Goal: Information Seeking & Learning: Learn about a topic

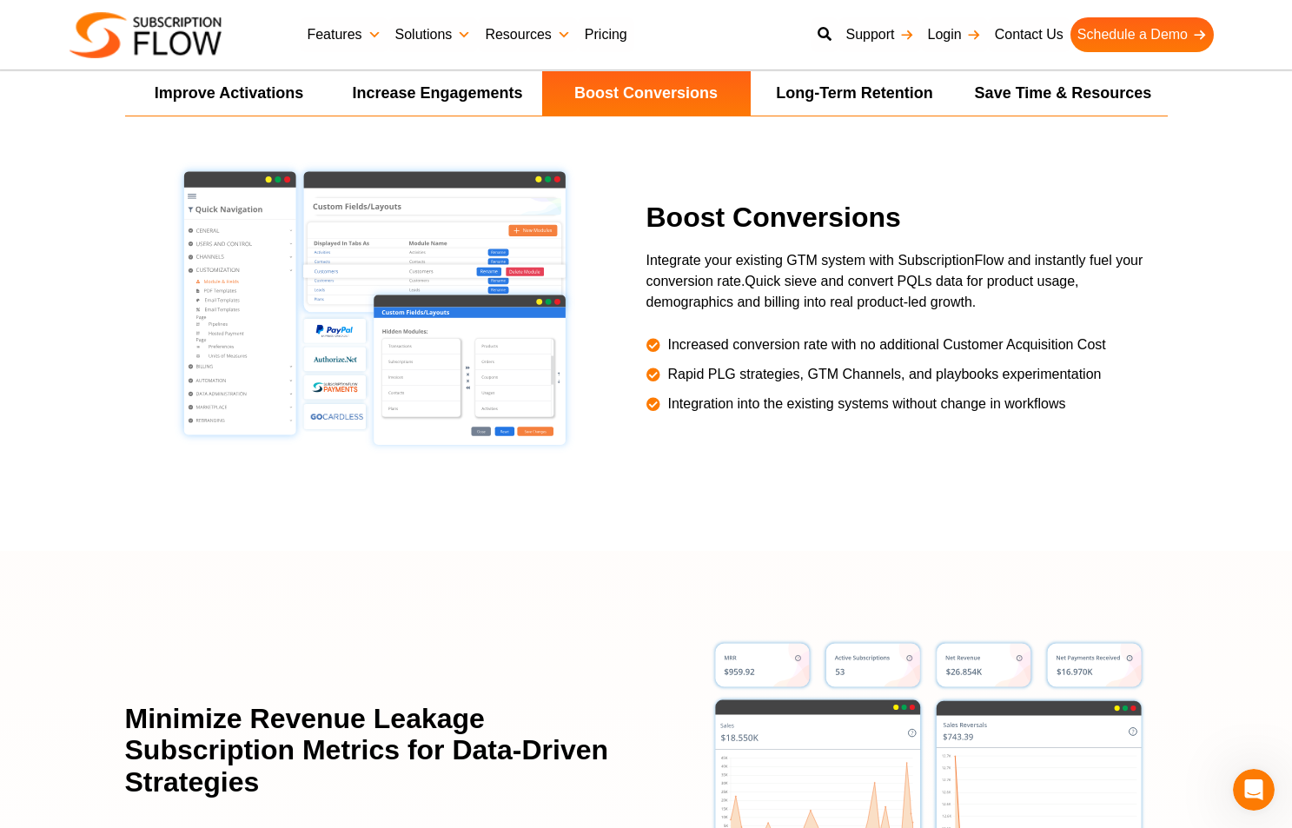
scroll to position [3226, 0]
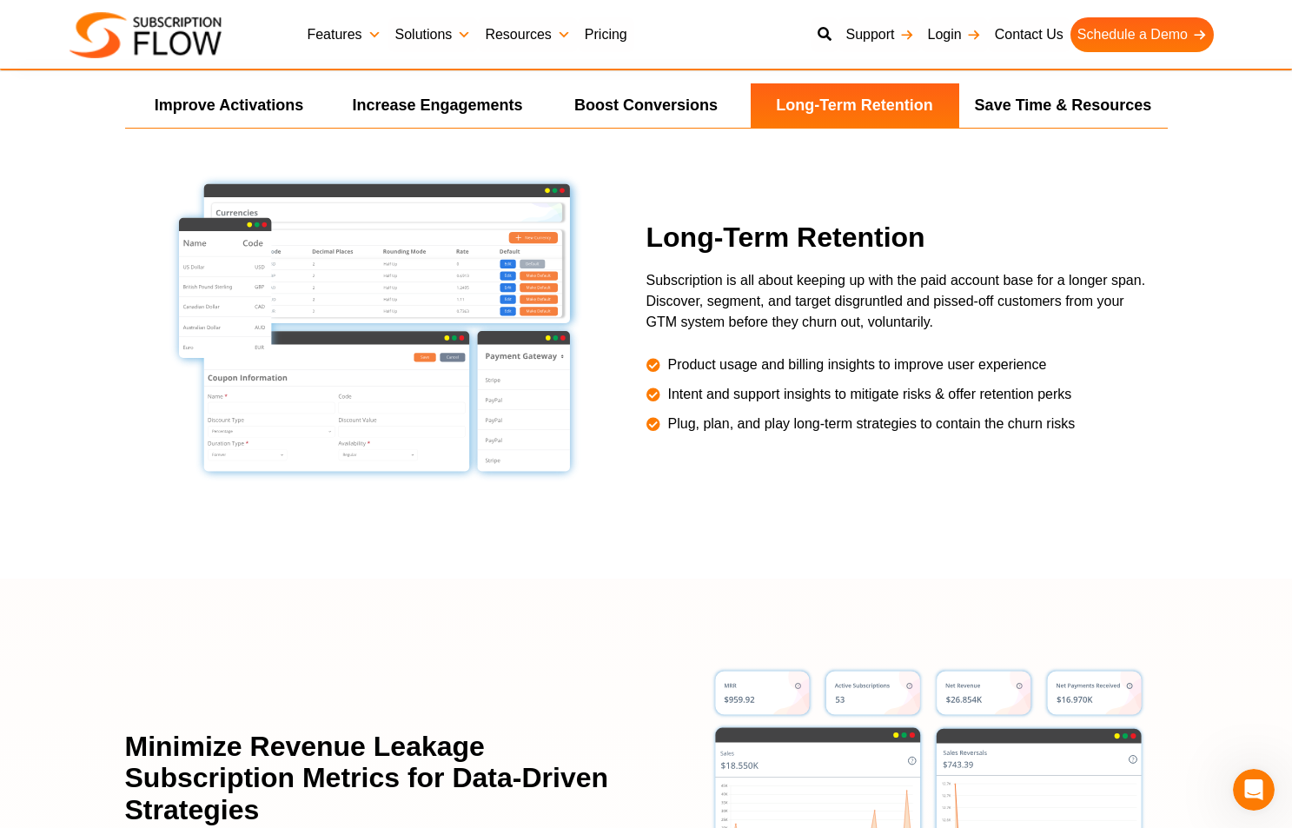
click at [369, 36] on link "Features" at bounding box center [344, 34] width 88 height 35
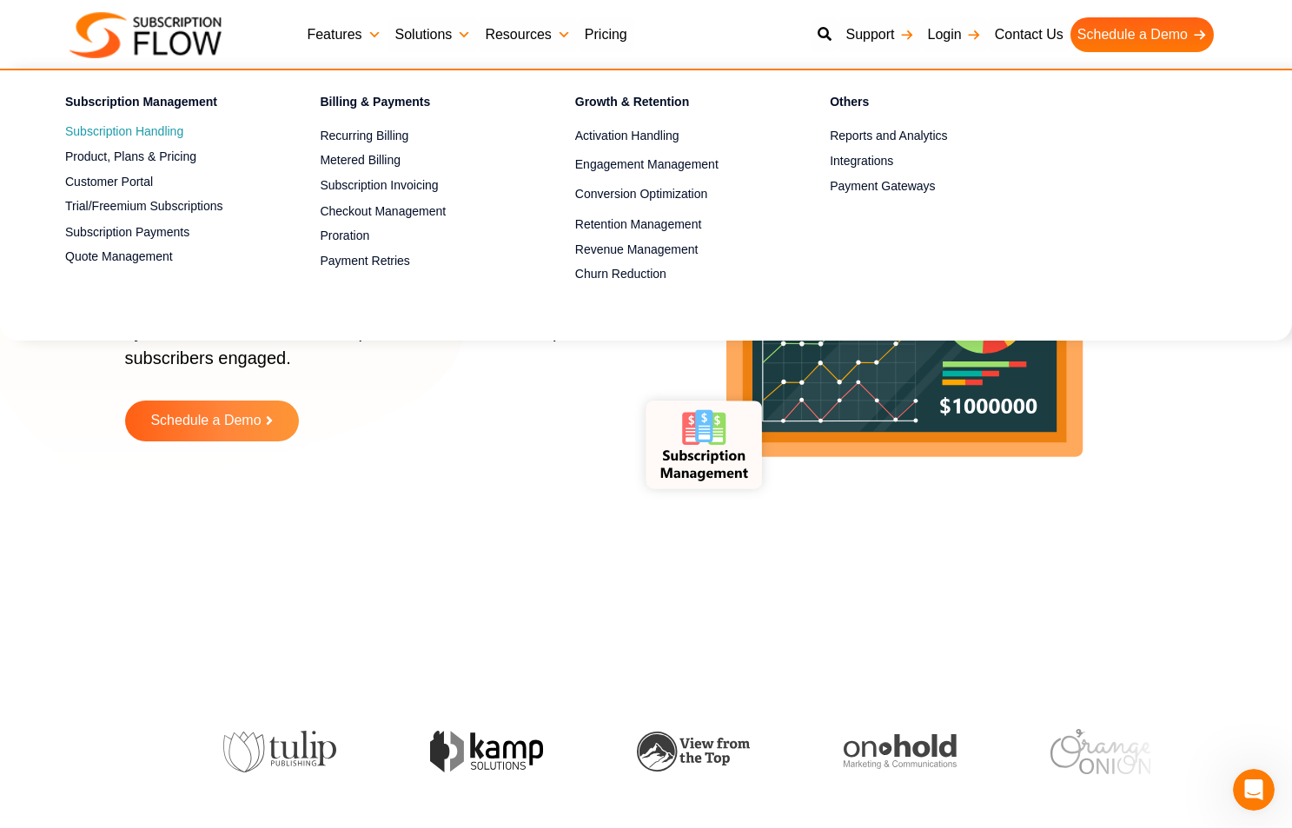
click at [152, 128] on link "Subscription Handling" at bounding box center [162, 132] width 194 height 21
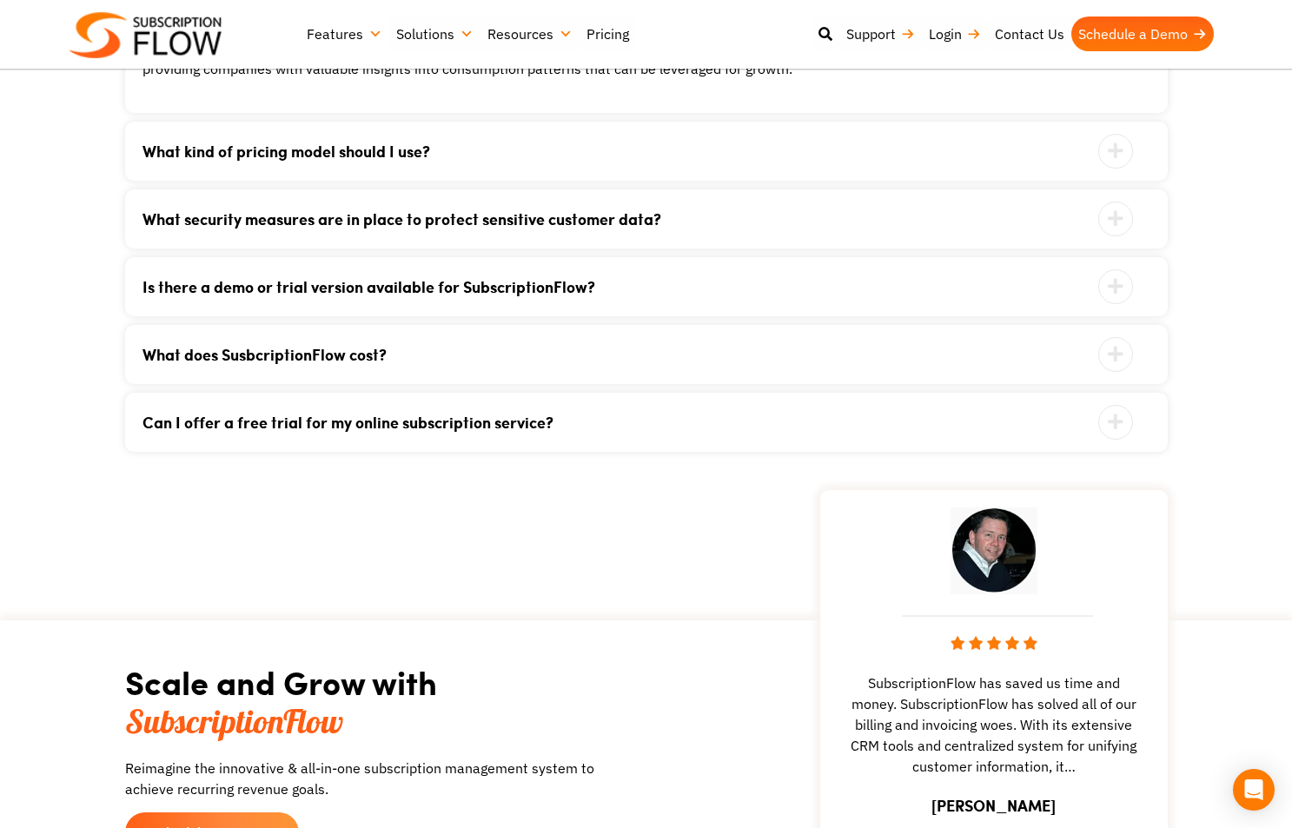
scroll to position [3746, 0]
click at [1115, 151] on icon at bounding box center [1115, 150] width 35 height 35
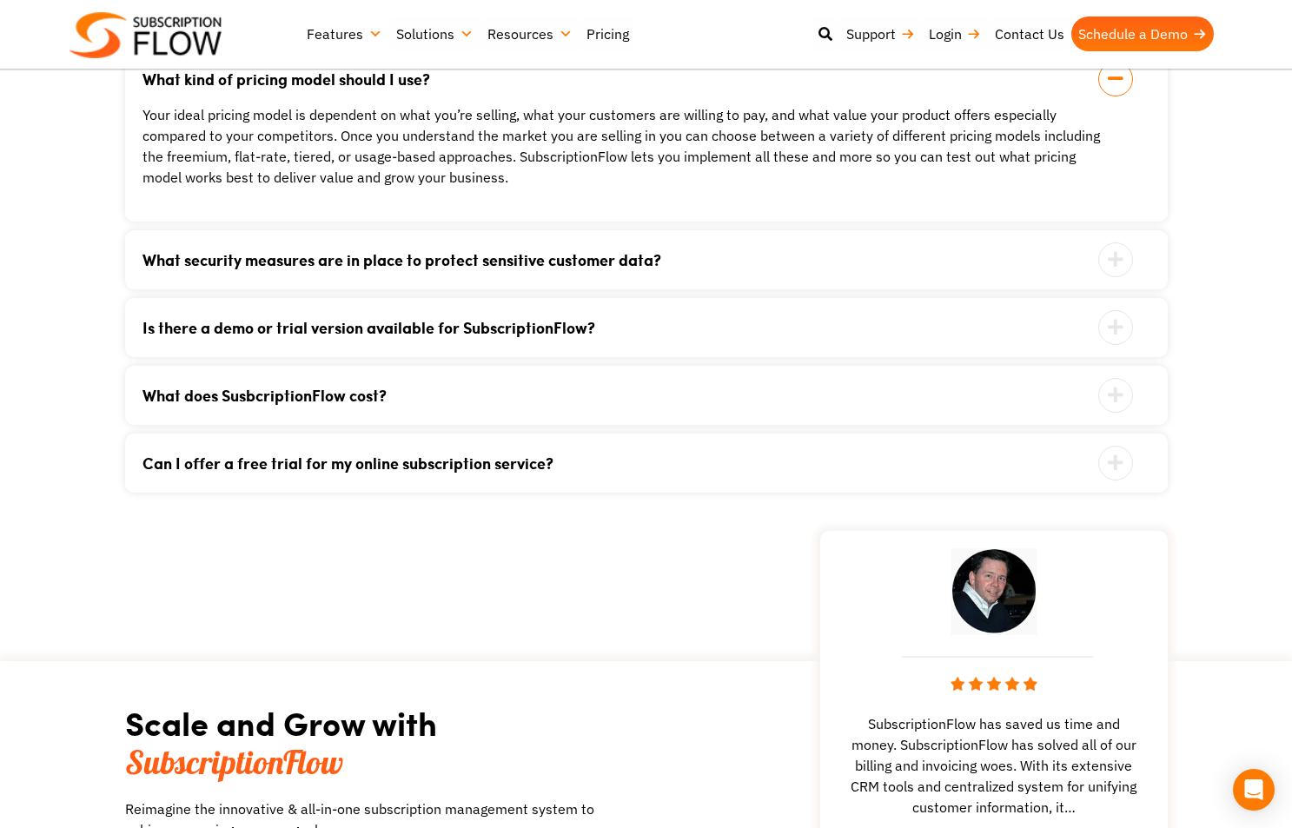
scroll to position [3696, 0]
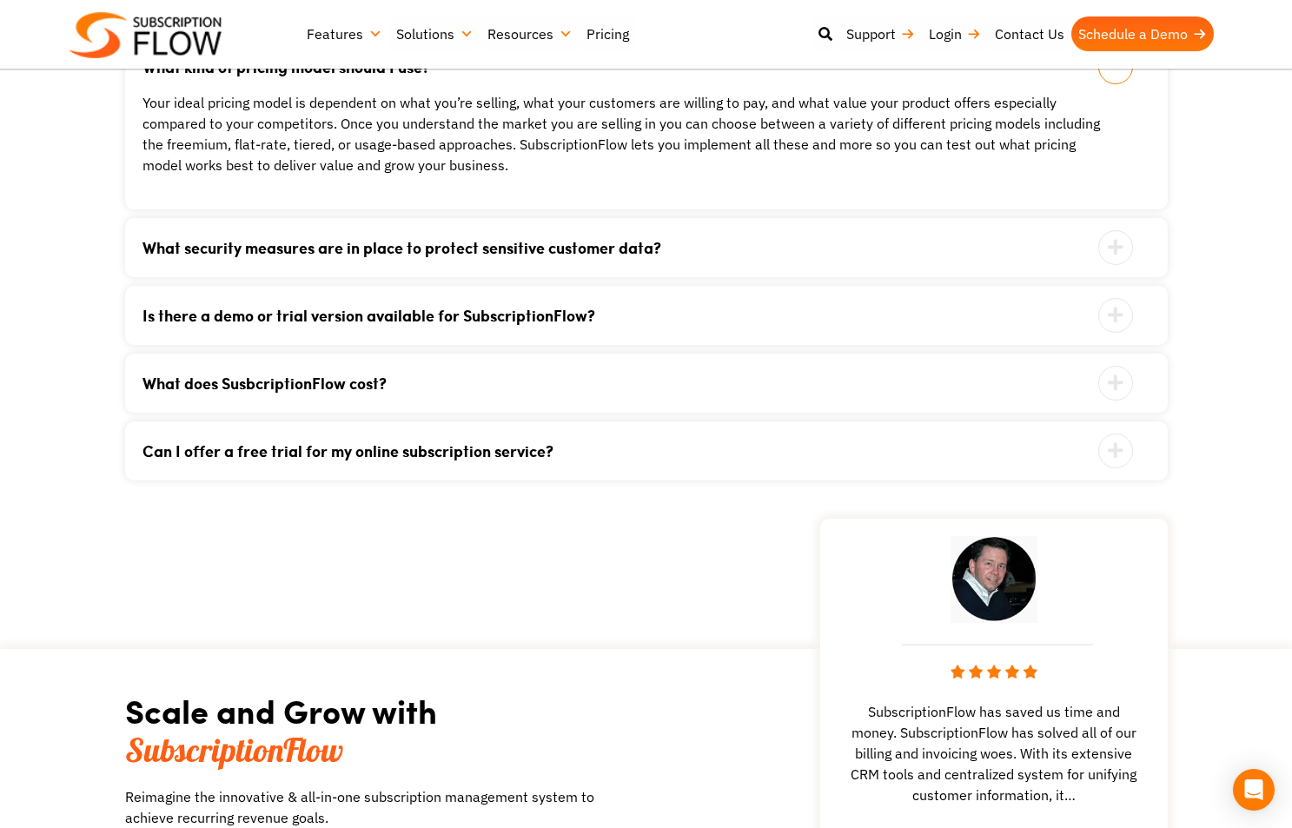
click at [1111, 394] on icon at bounding box center [1115, 383] width 35 height 35
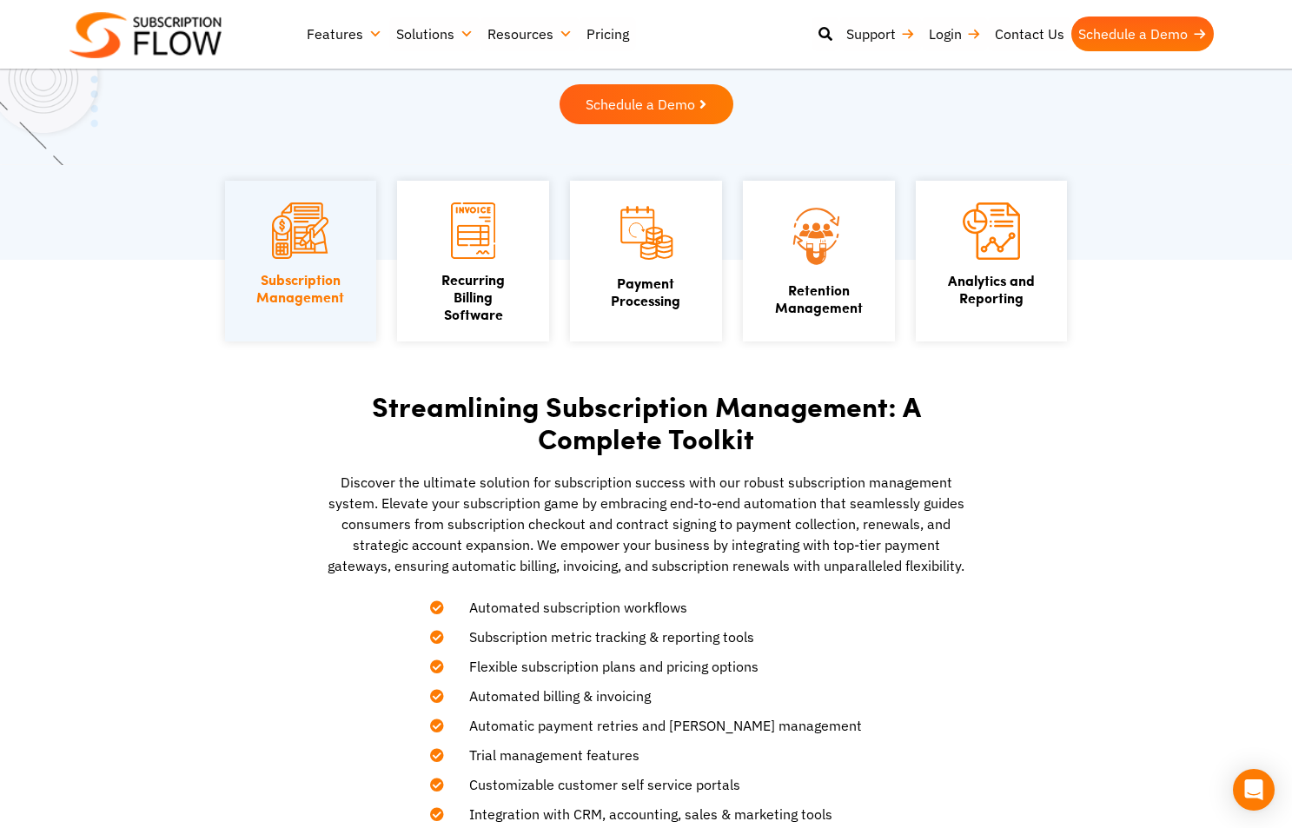
scroll to position [0, 0]
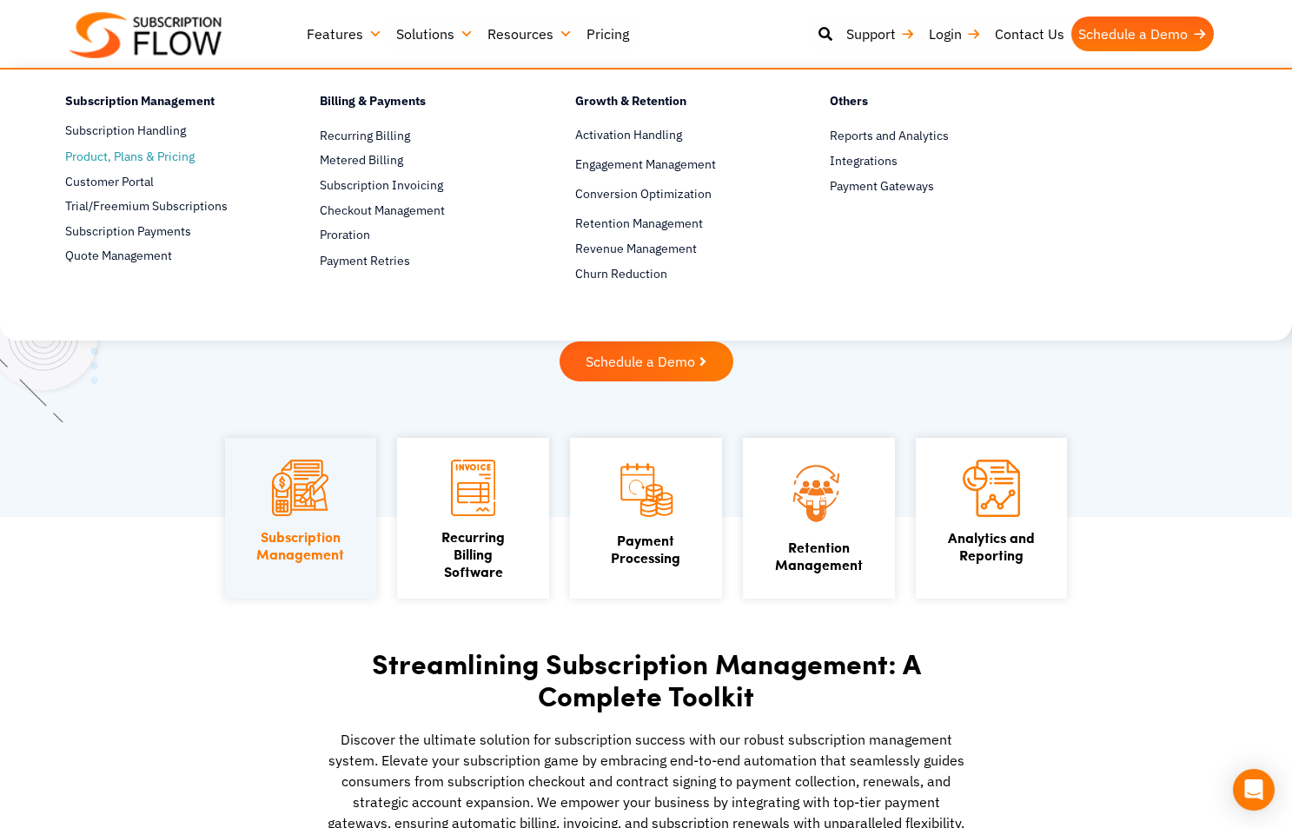
click at [169, 156] on span "Product, Plans & Pricing" at bounding box center [129, 157] width 129 height 18
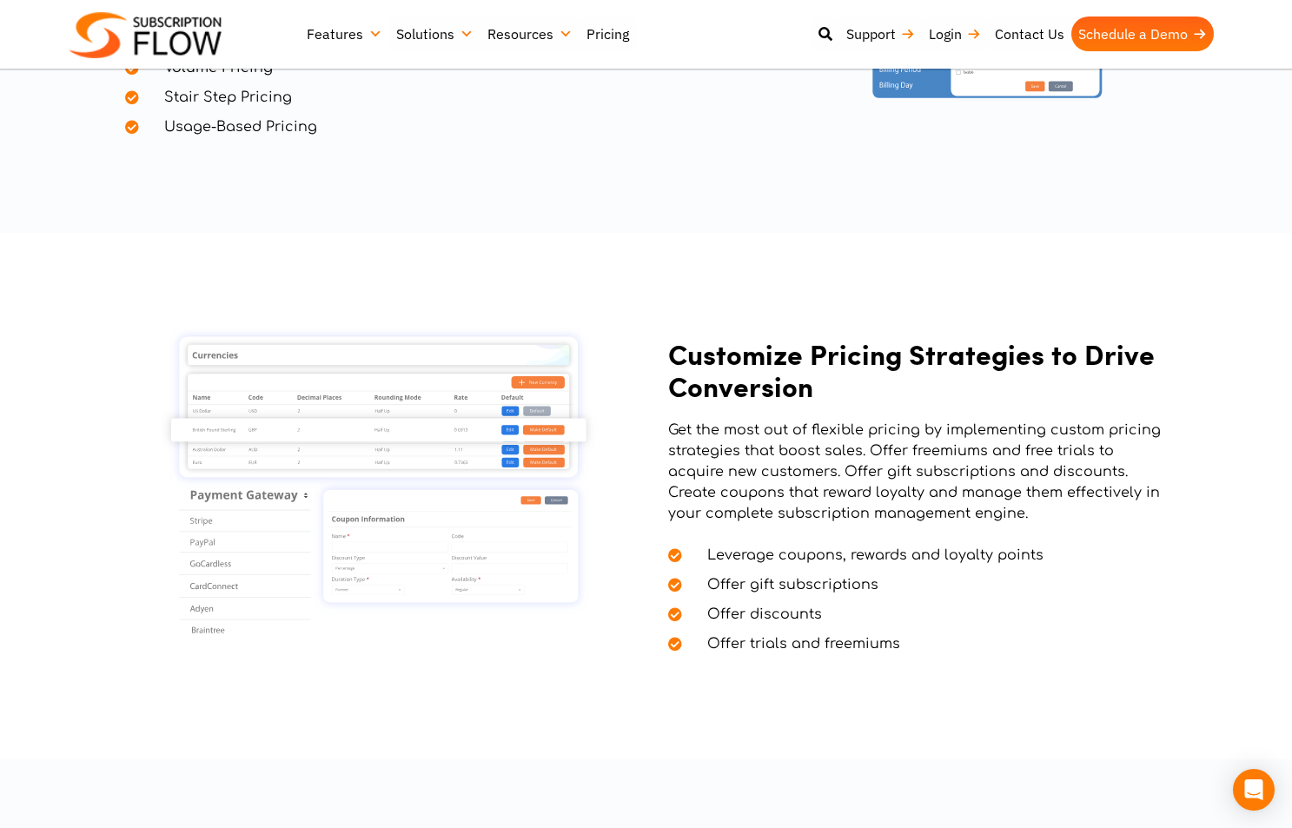
scroll to position [1448, 0]
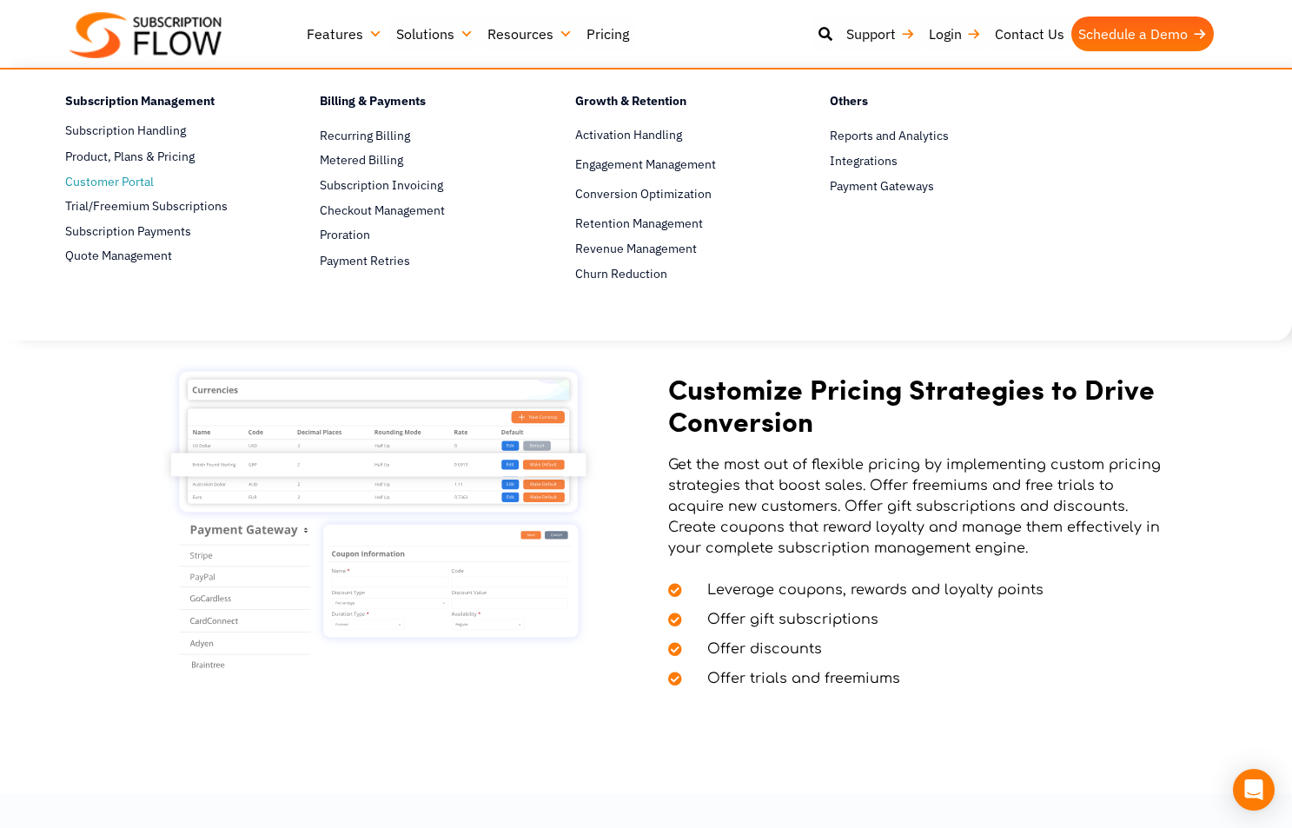
click at [143, 184] on span "Customer Portal" at bounding box center [109, 182] width 89 height 18
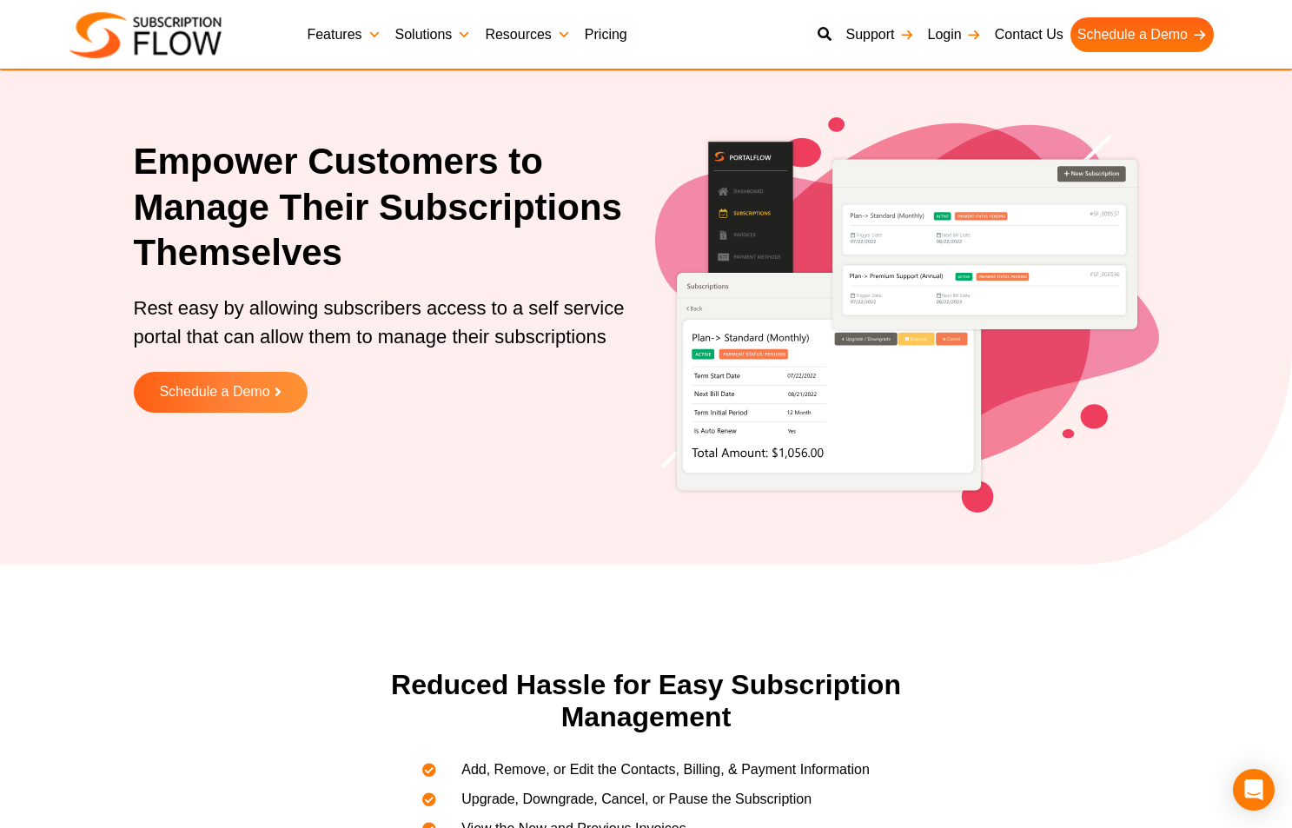
click at [354, 34] on link "Features" at bounding box center [344, 34] width 88 height 35
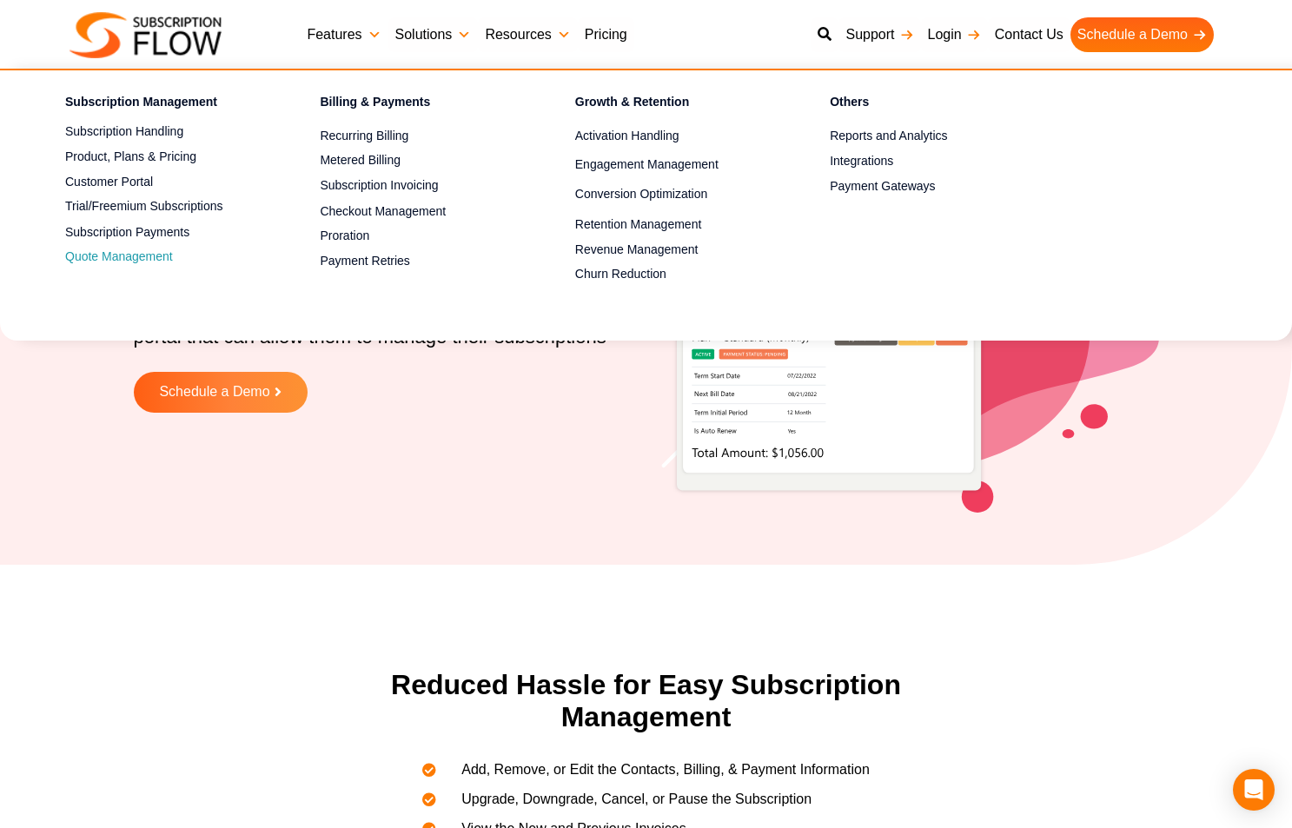
click at [129, 259] on link "Quote Management" at bounding box center [162, 257] width 194 height 21
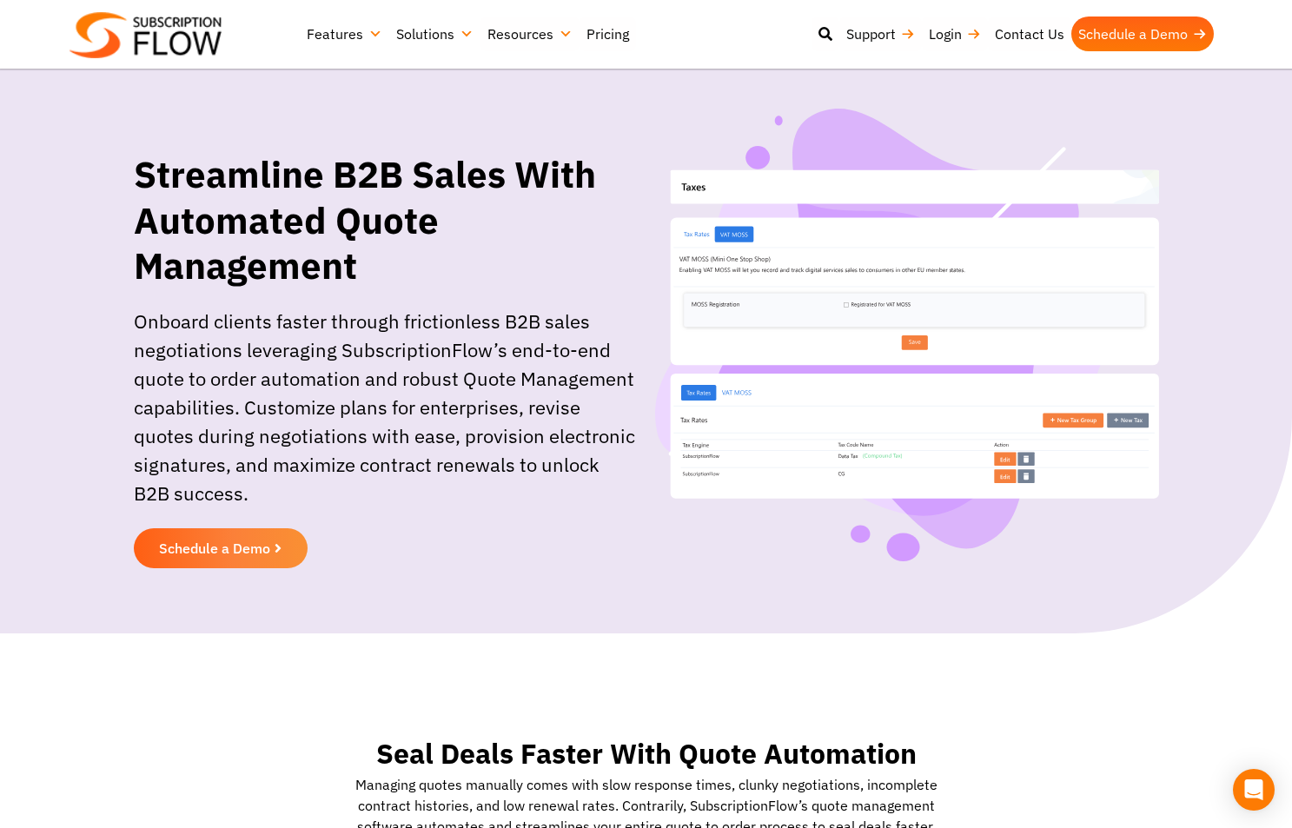
click at [460, 37] on link "Solutions" at bounding box center [434, 34] width 91 height 35
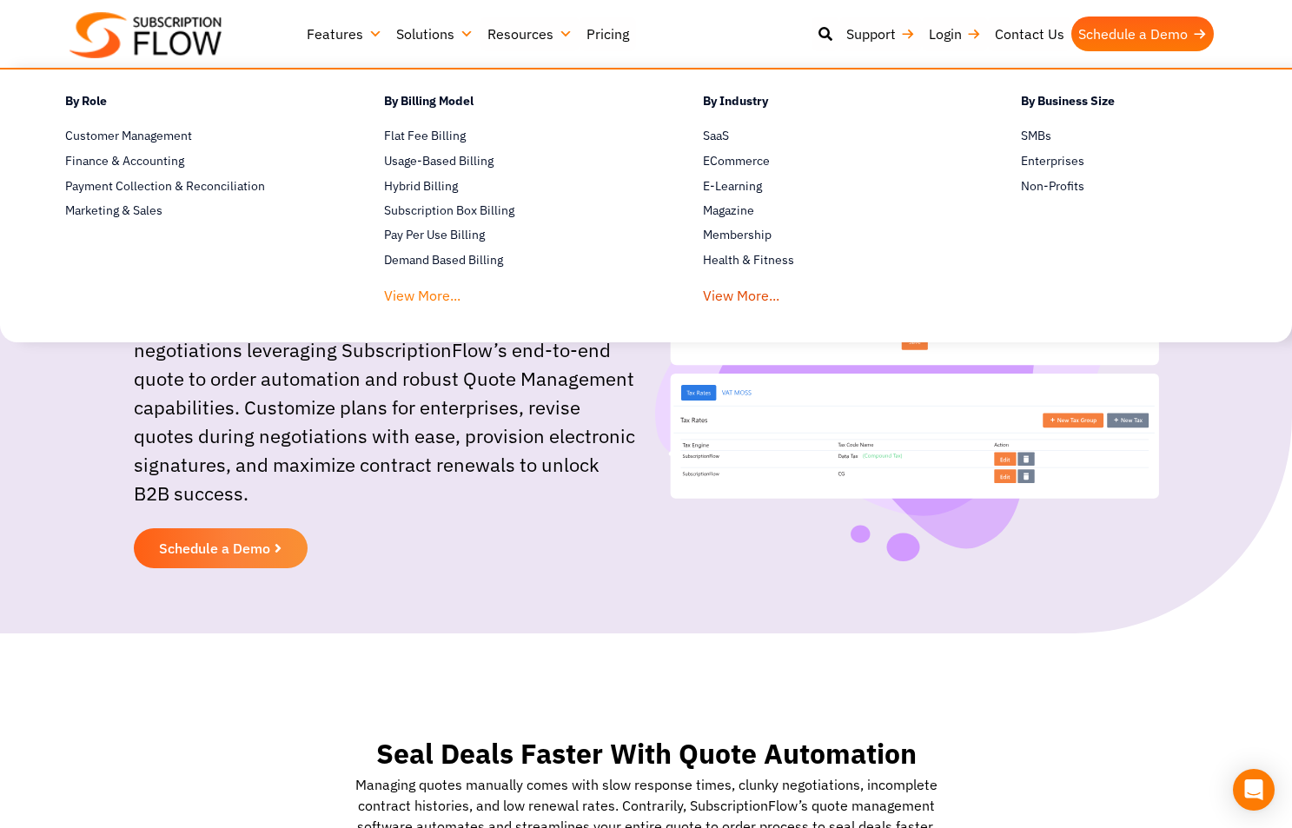
click at [439, 292] on link "View More..." at bounding box center [422, 291] width 76 height 32
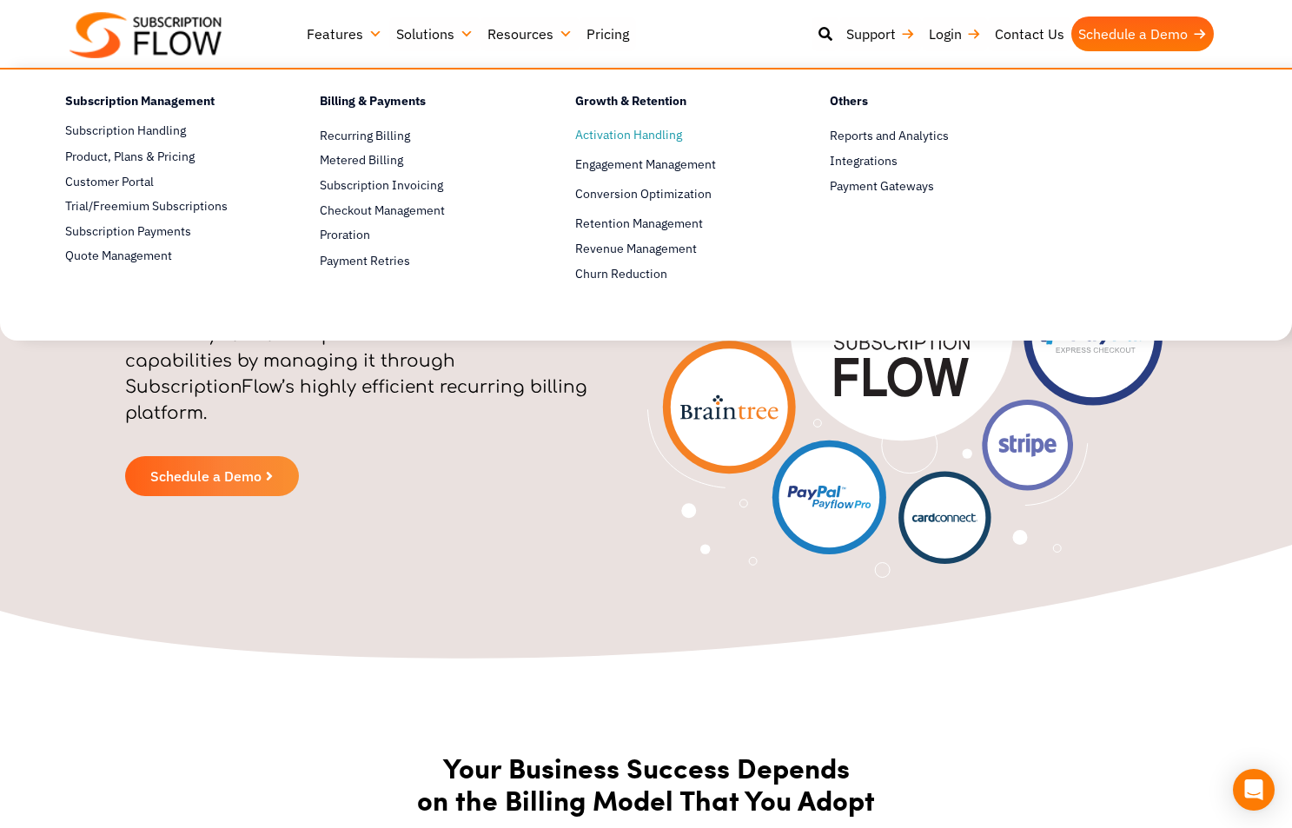
click at [617, 142] on link "Activation Handling" at bounding box center [672, 135] width 194 height 21
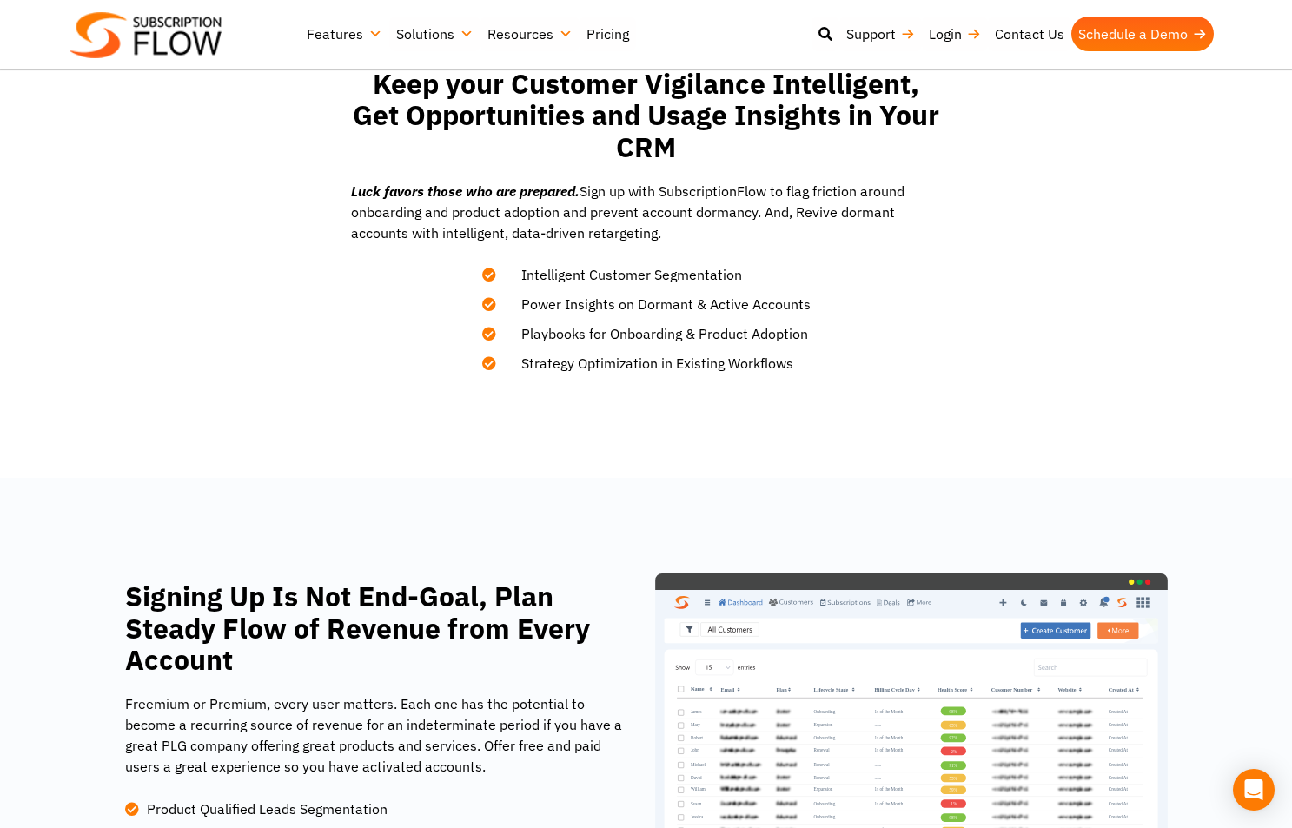
scroll to position [398, 0]
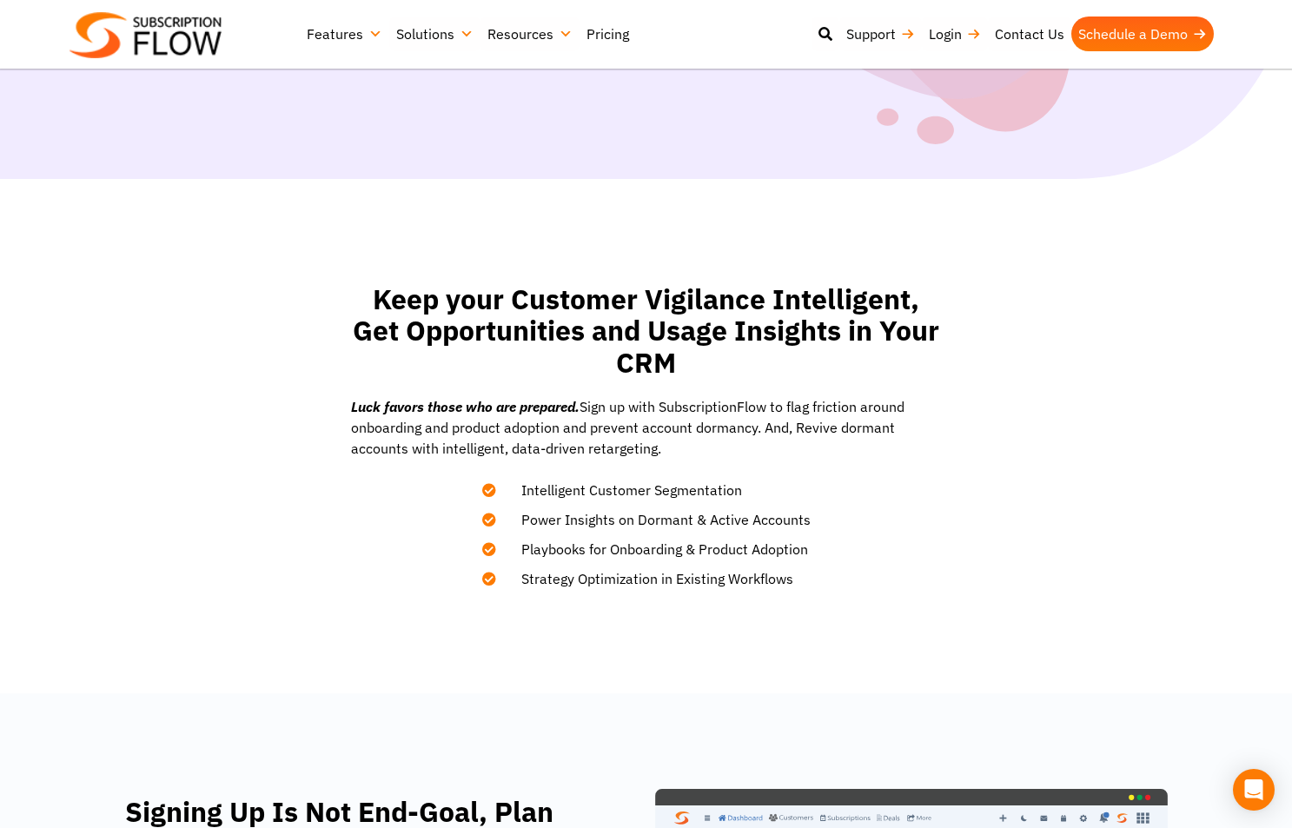
click at [612, 33] on link "Pricing" at bounding box center [607, 34] width 56 height 35
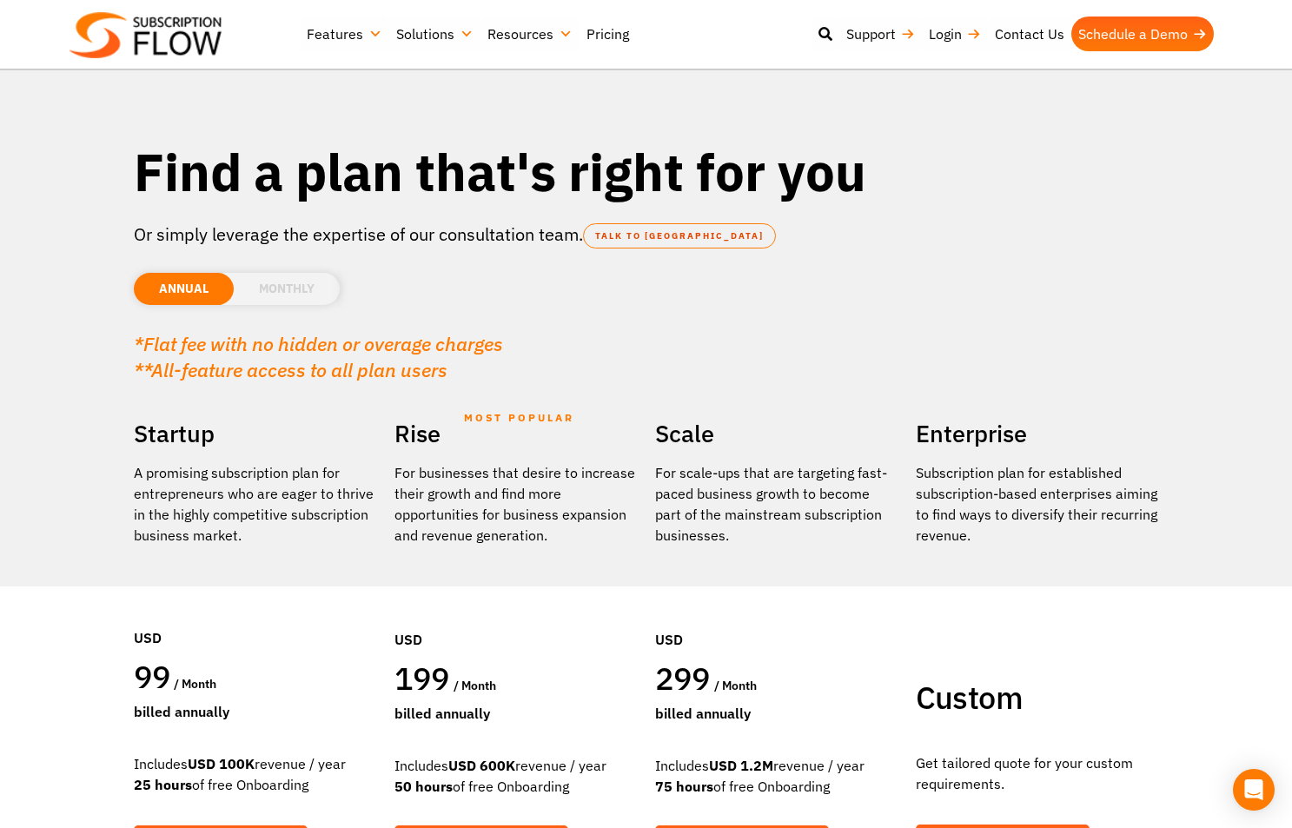
click at [269, 291] on li "MONTHLY" at bounding box center [287, 289] width 106 height 32
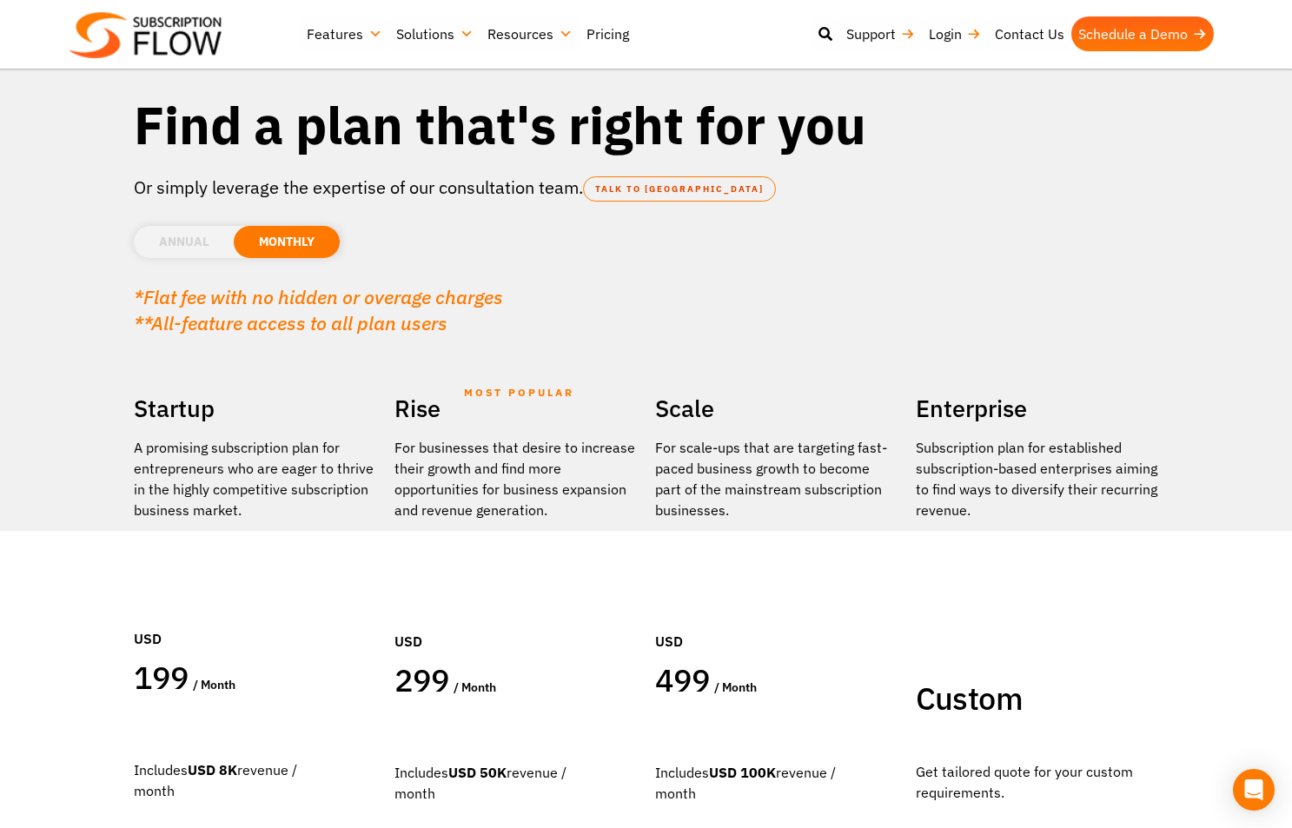
scroll to position [50, 0]
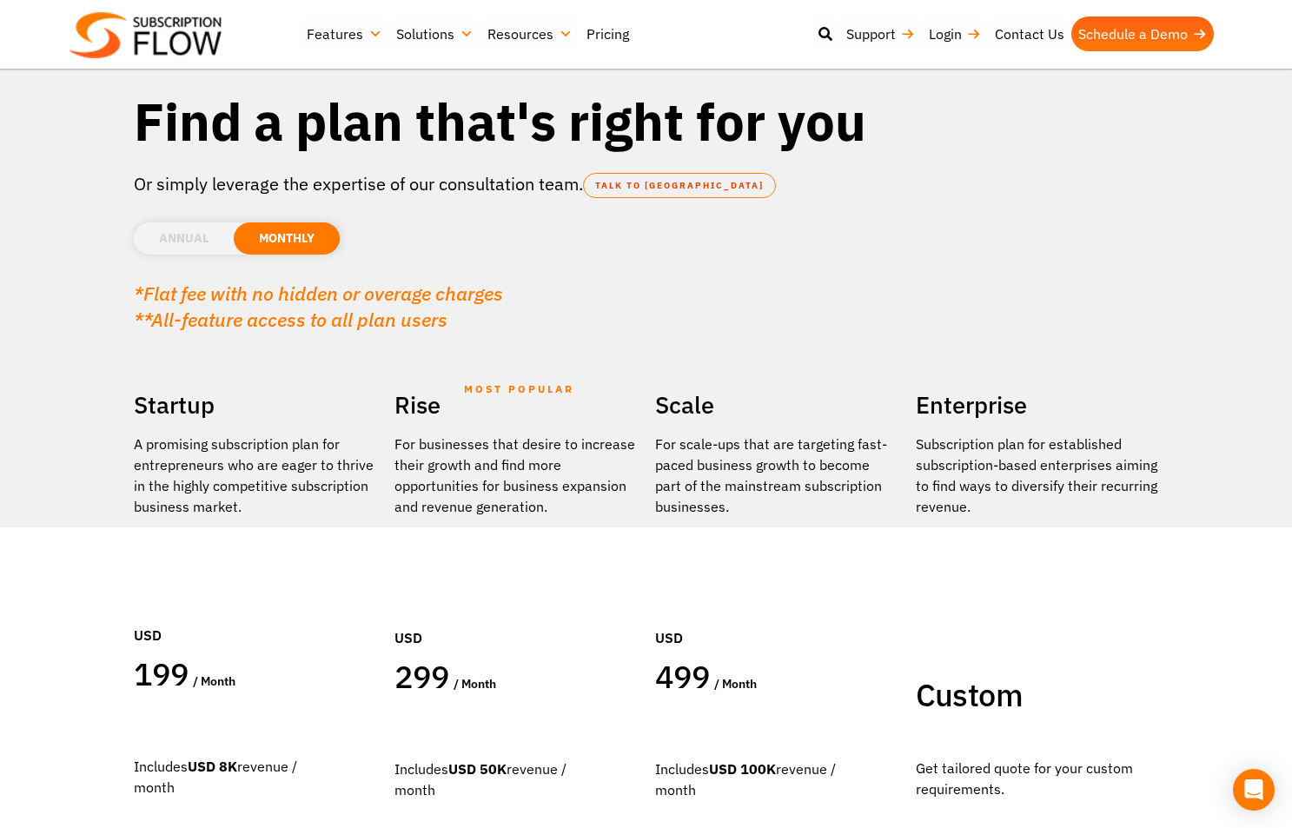
click at [203, 236] on li "ANNUAL" at bounding box center [184, 238] width 100 height 32
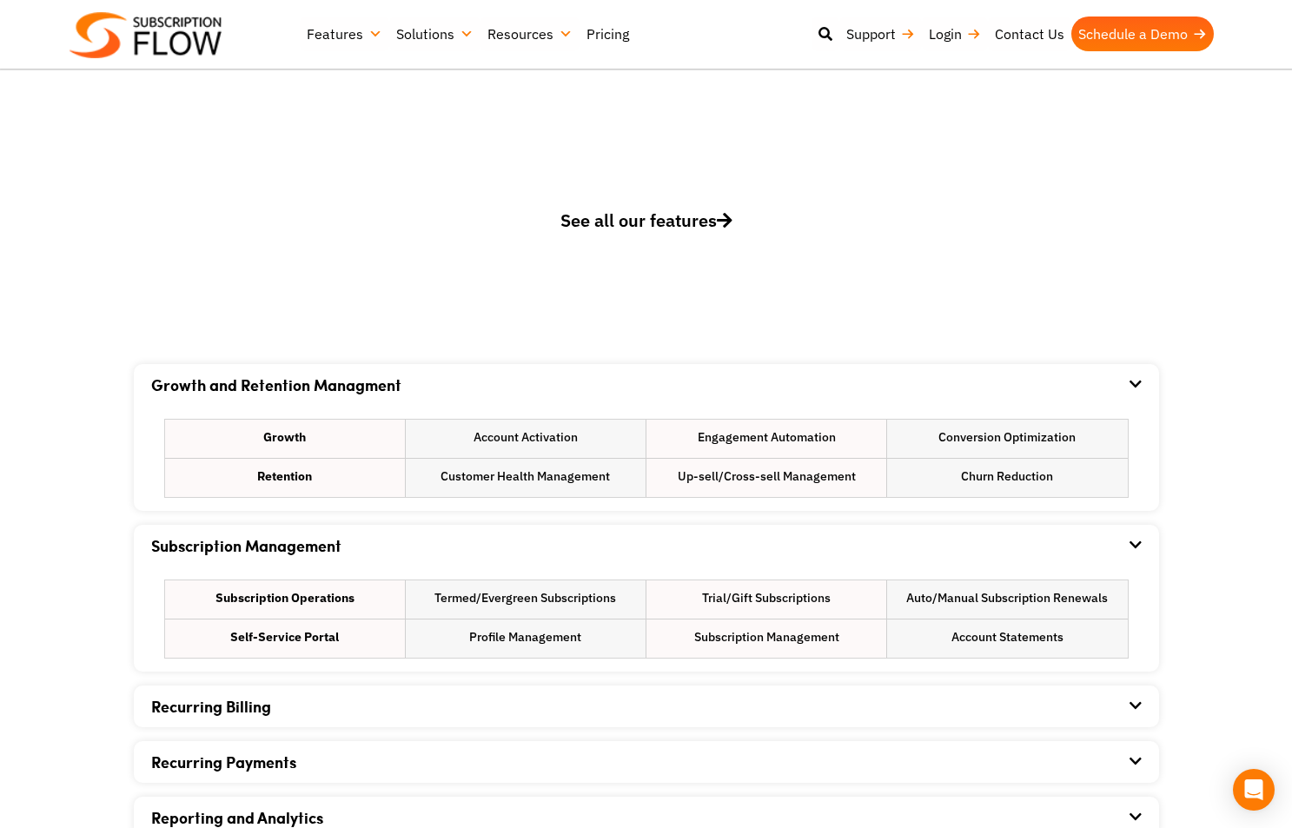
scroll to position [782, 0]
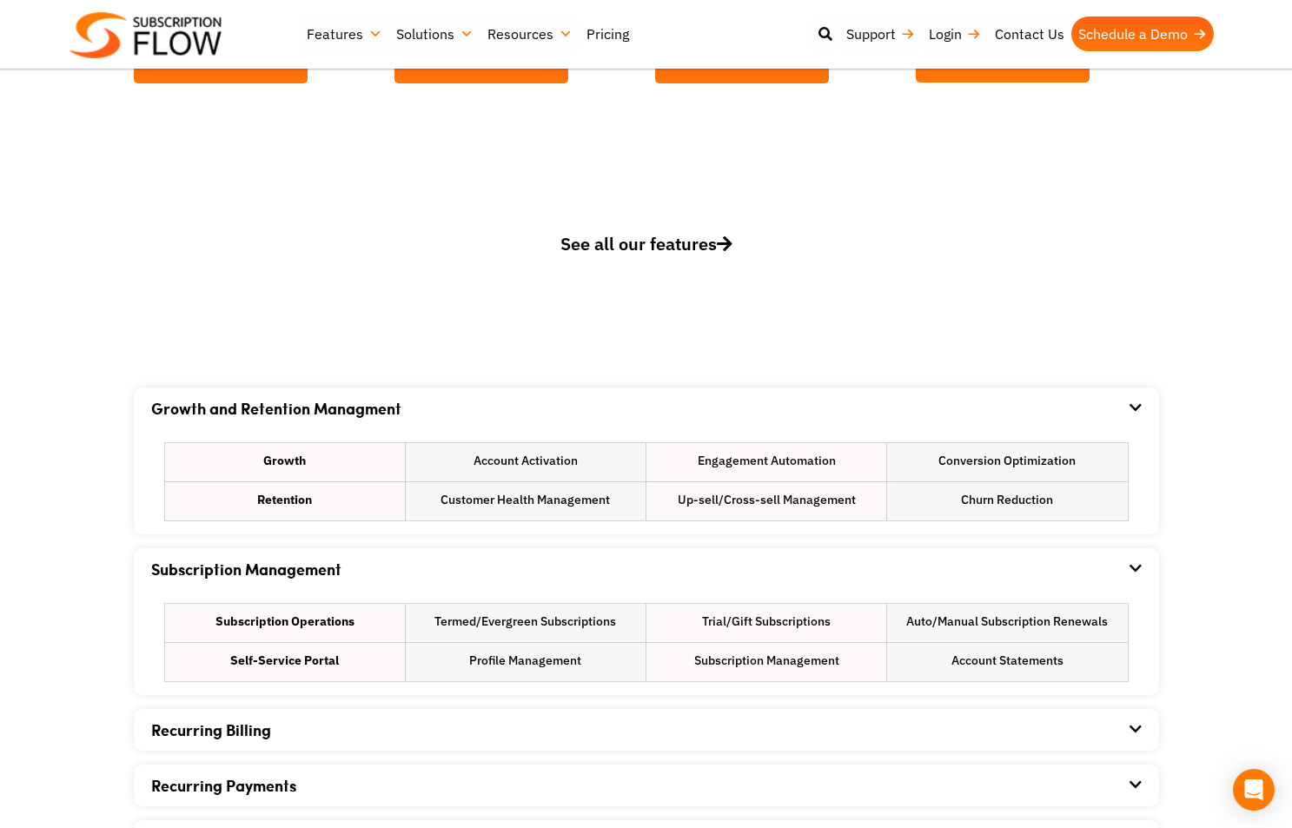
click at [692, 242] on span "See all our features" at bounding box center [646, 243] width 172 height 23
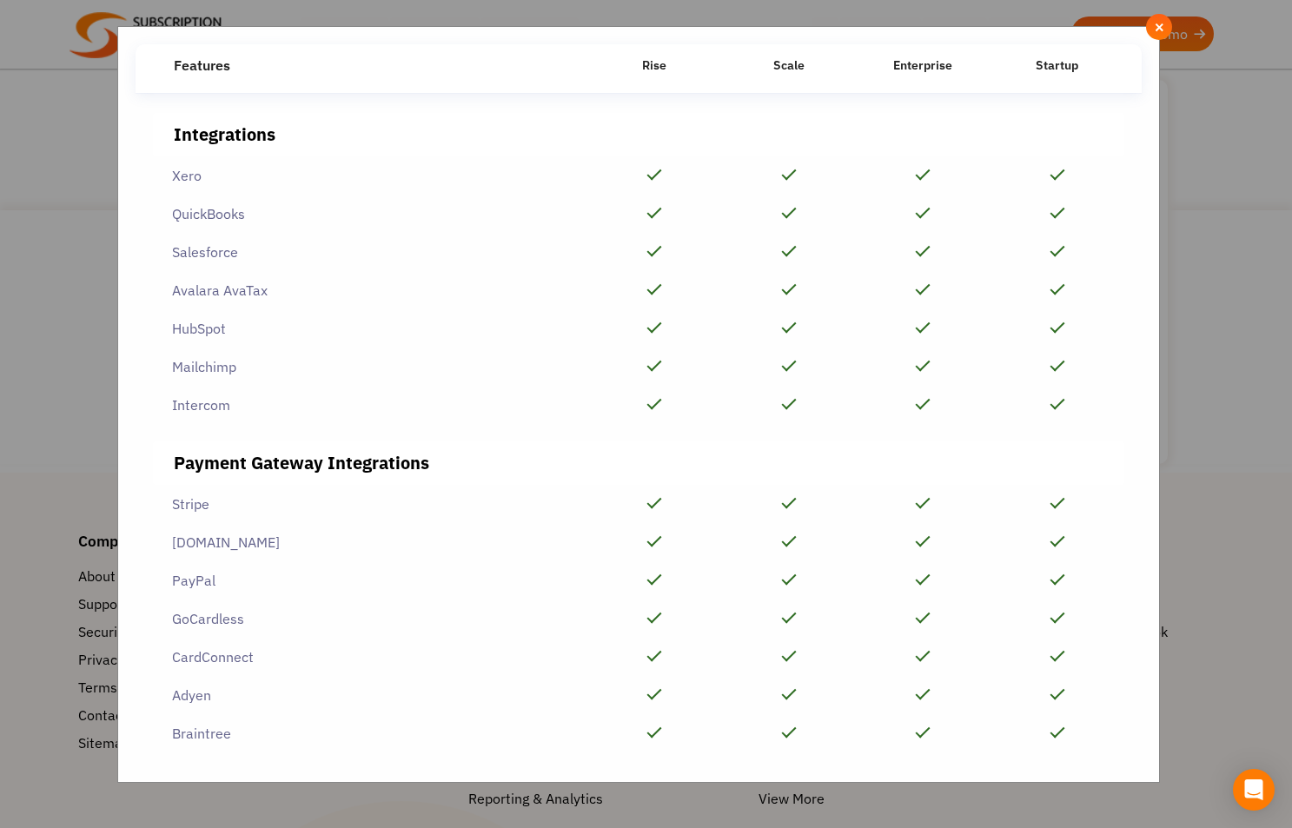
scroll to position [3919, 0]
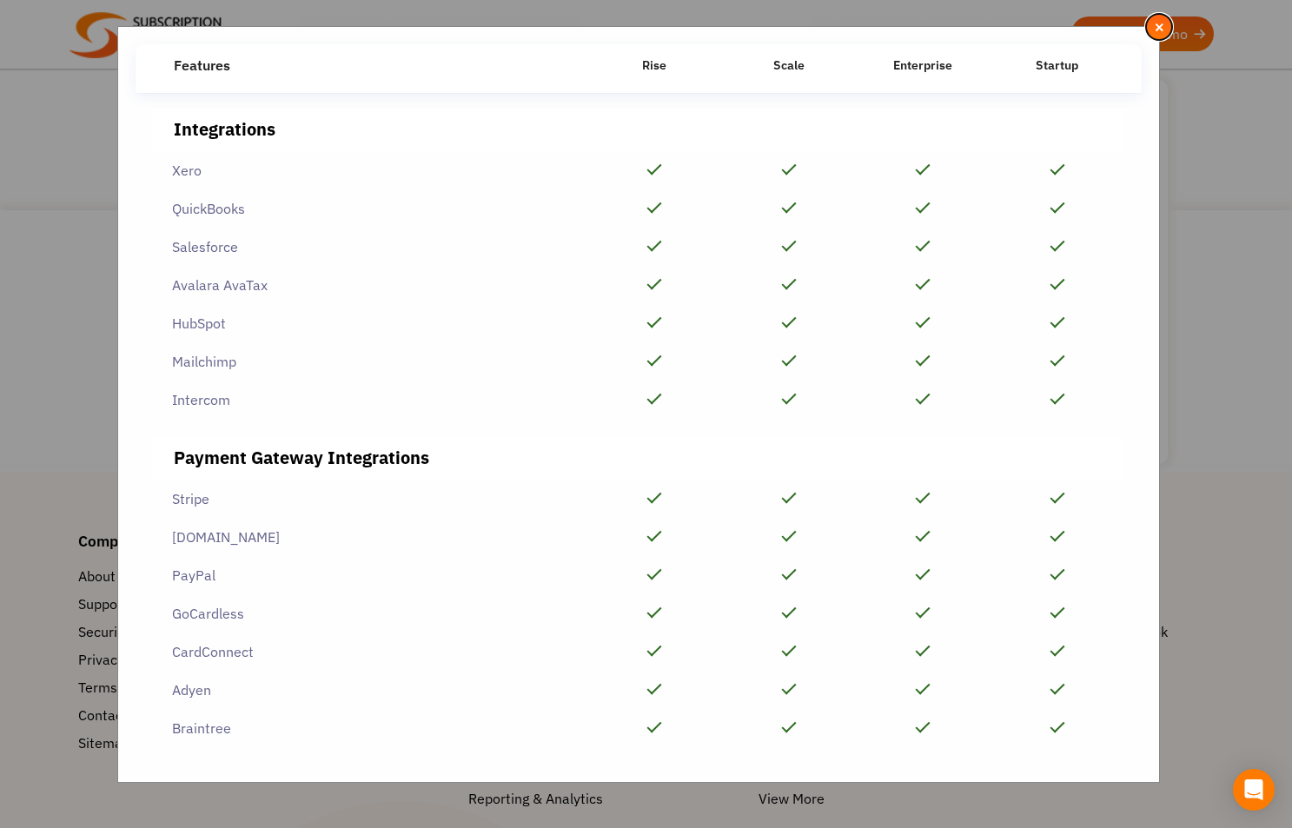
click at [1168, 24] on button "×" at bounding box center [1159, 27] width 26 height 26
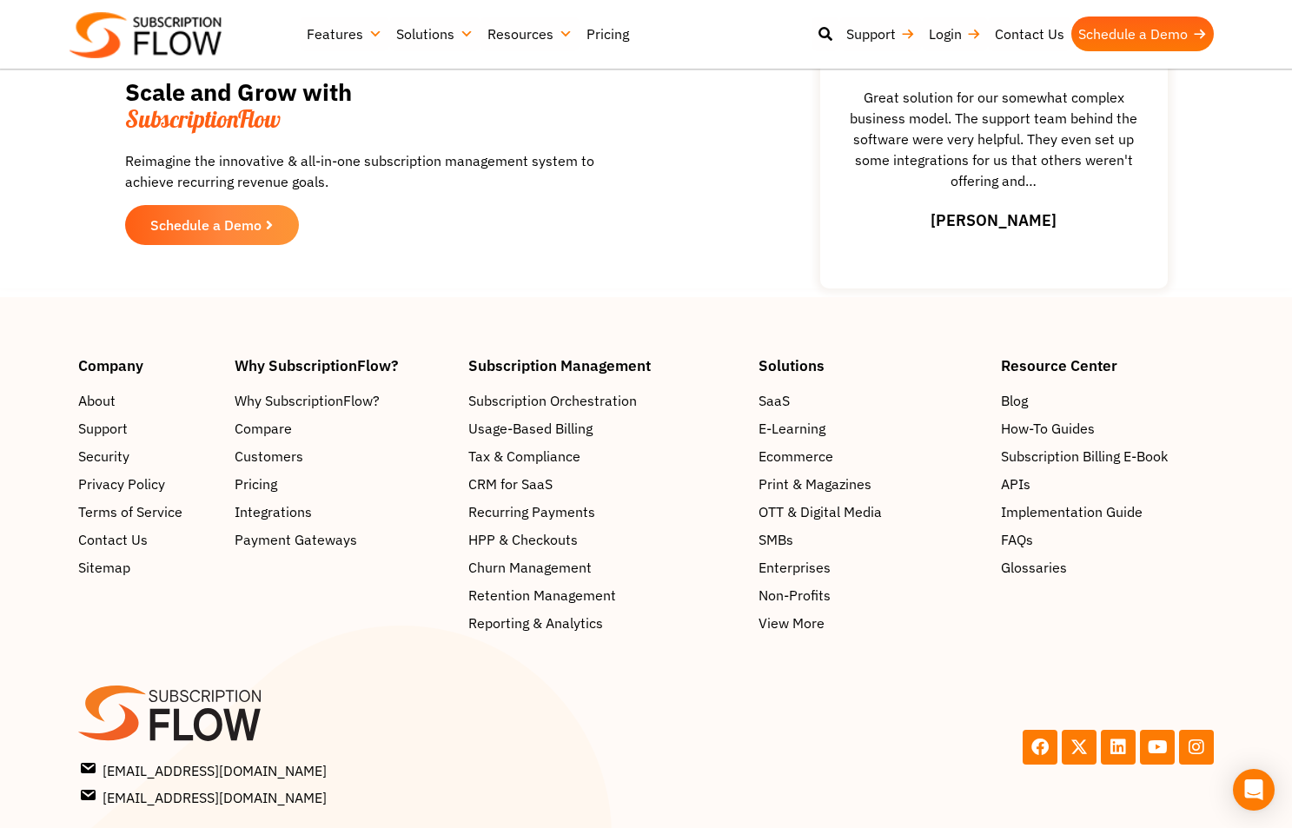
scroll to position [2540, 0]
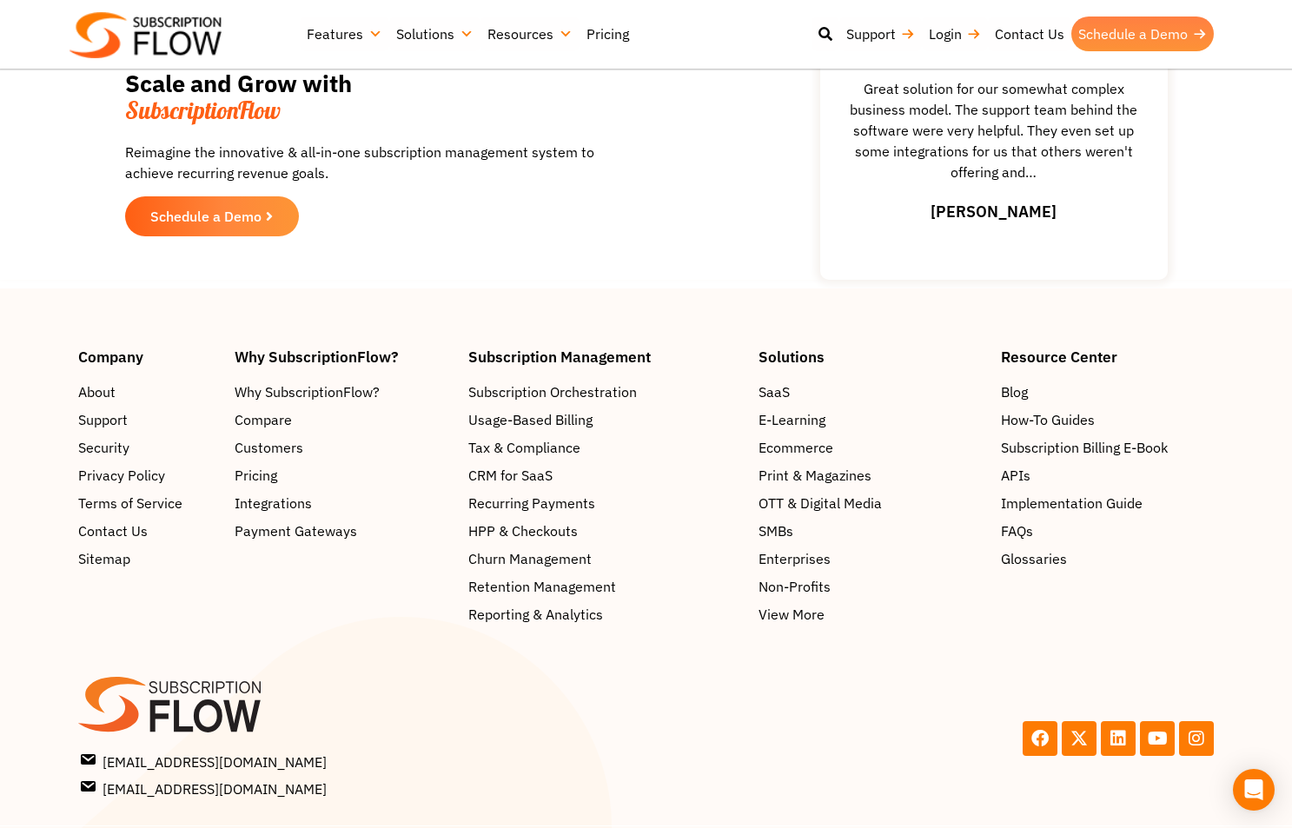
click at [1158, 26] on link "Schedule a Demo" at bounding box center [1142, 34] width 142 height 35
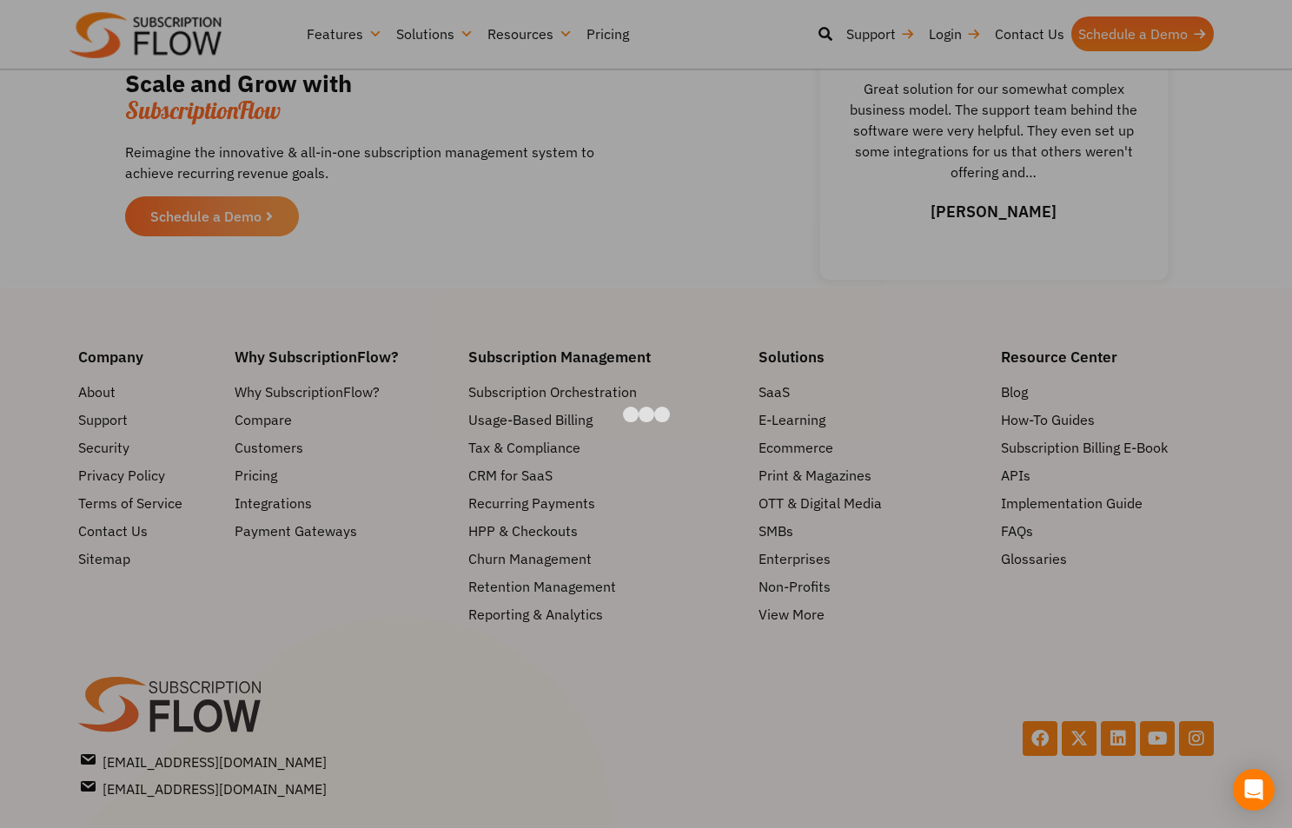
click at [751, 36] on div at bounding box center [646, 414] width 1292 height 828
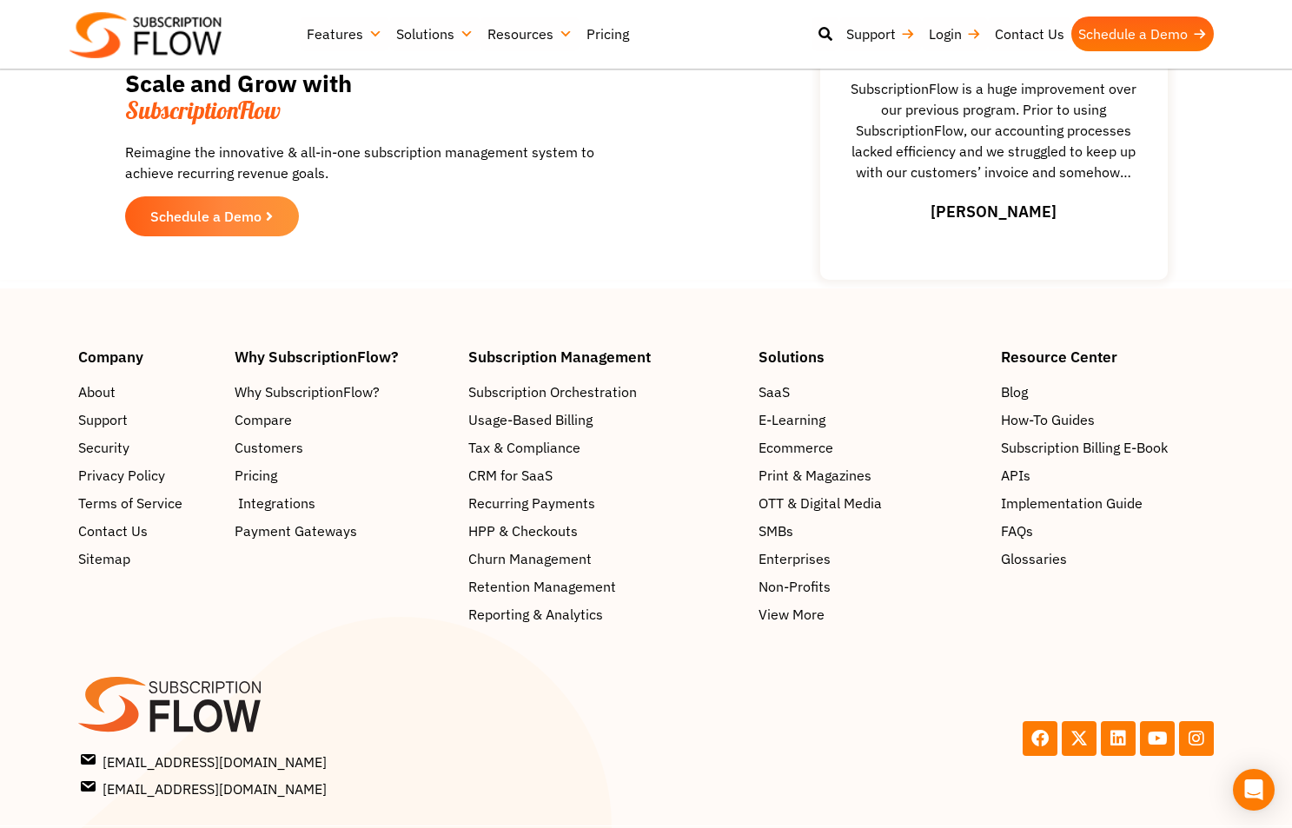
click at [287, 506] on span "Integrations" at bounding box center [276, 503] width 77 height 21
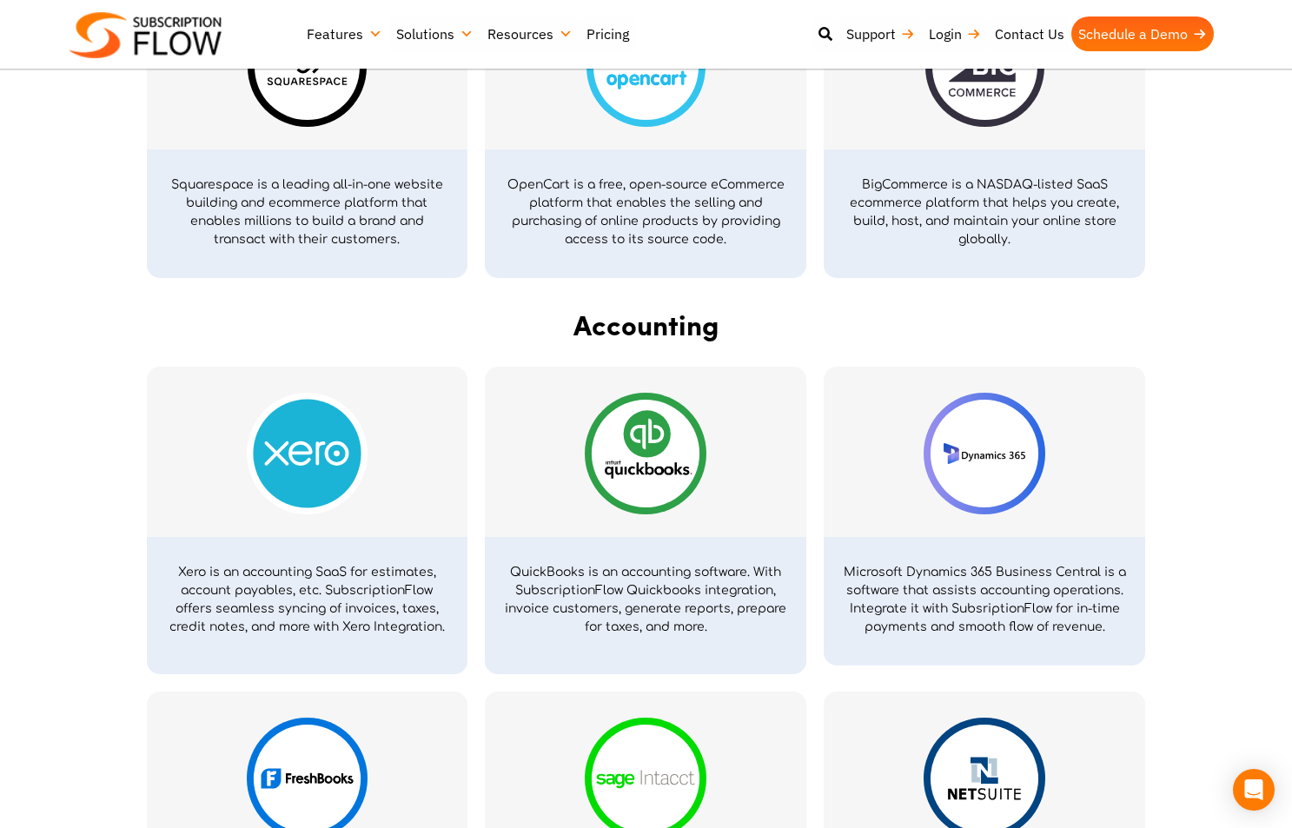
scroll to position [1506, 0]
